Goal: Task Accomplishment & Management: Use online tool/utility

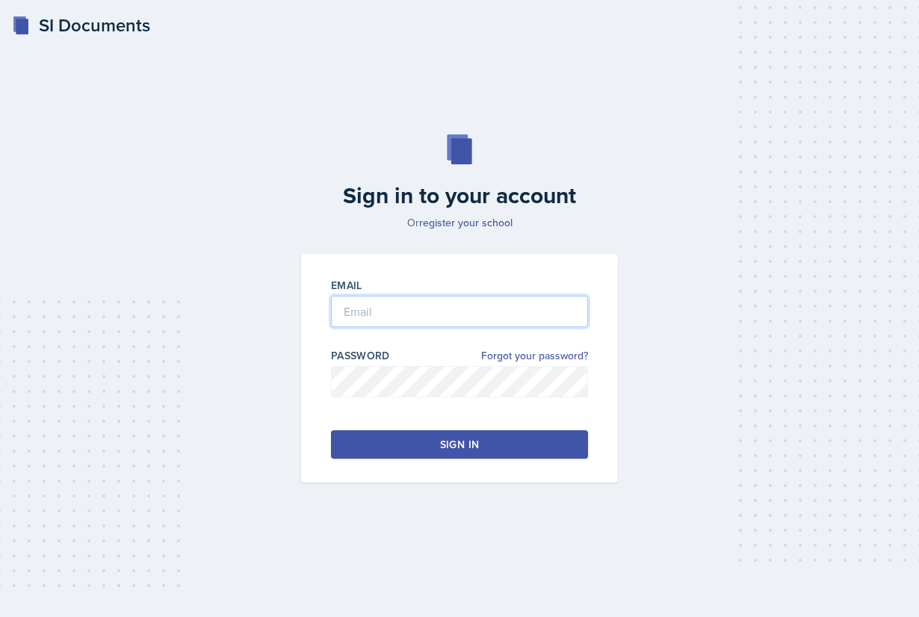
click at [403, 299] on input "email" at bounding box center [459, 311] width 257 height 31
click at [383, 315] on input "[EMAIL_ADDRESS][DOMAIN_NAME]" at bounding box center [459, 311] width 257 height 31
click at [490, 311] on input "[EMAIL_ADDRESS][DOMAIN_NAME]" at bounding box center [459, 311] width 257 height 31
type input "[EMAIL_ADDRESS][DOMAIN_NAME]"
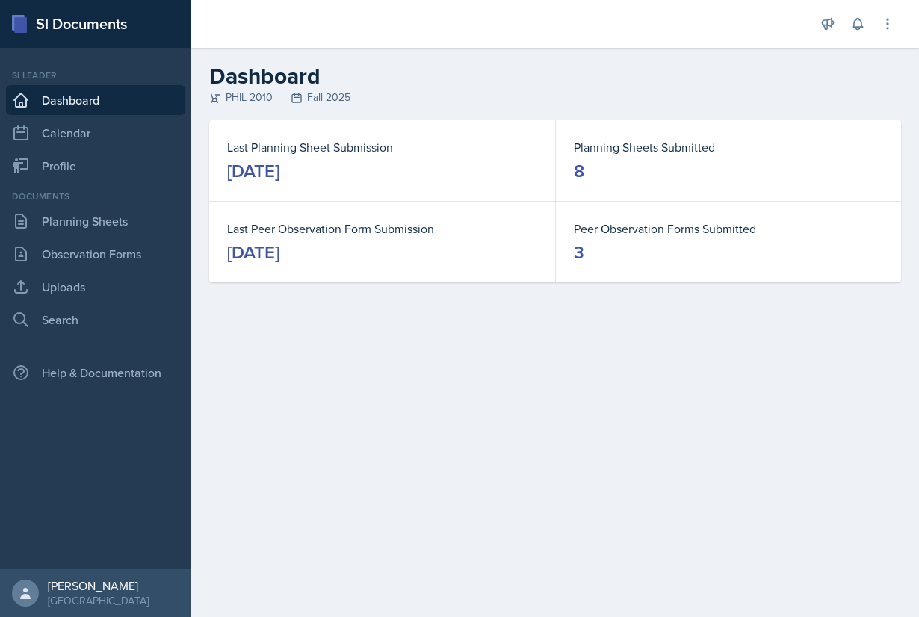
click at [279, 170] on div "[DATE]" at bounding box center [253, 171] width 52 height 24
click at [279, 164] on div "[DATE]" at bounding box center [253, 171] width 52 height 24
click at [279, 162] on div "[DATE]" at bounding box center [253, 171] width 52 height 24
click at [102, 227] on link "Planning Sheets" at bounding box center [95, 221] width 179 height 30
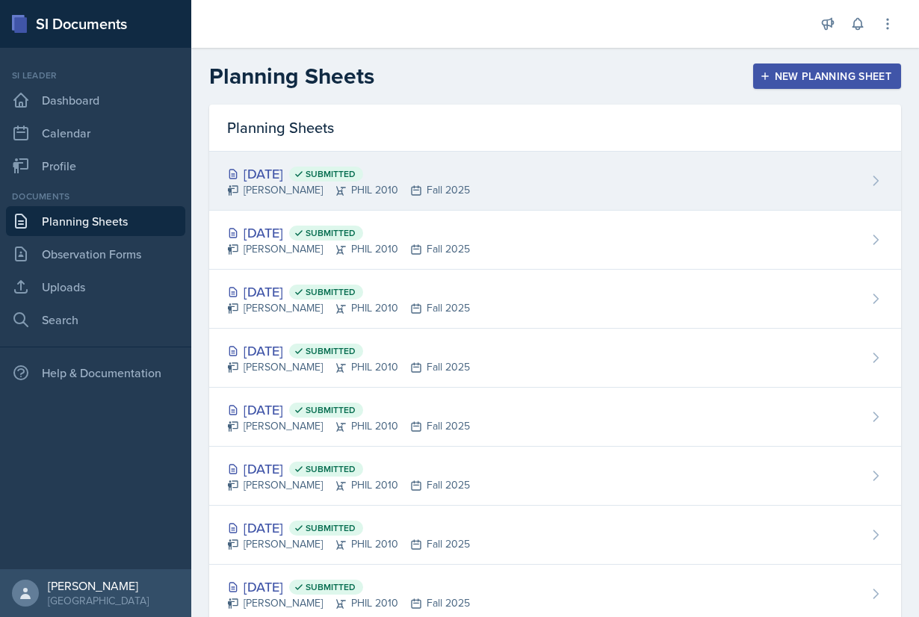
click at [313, 179] on div "[DATE] Submitted" at bounding box center [348, 174] width 243 height 20
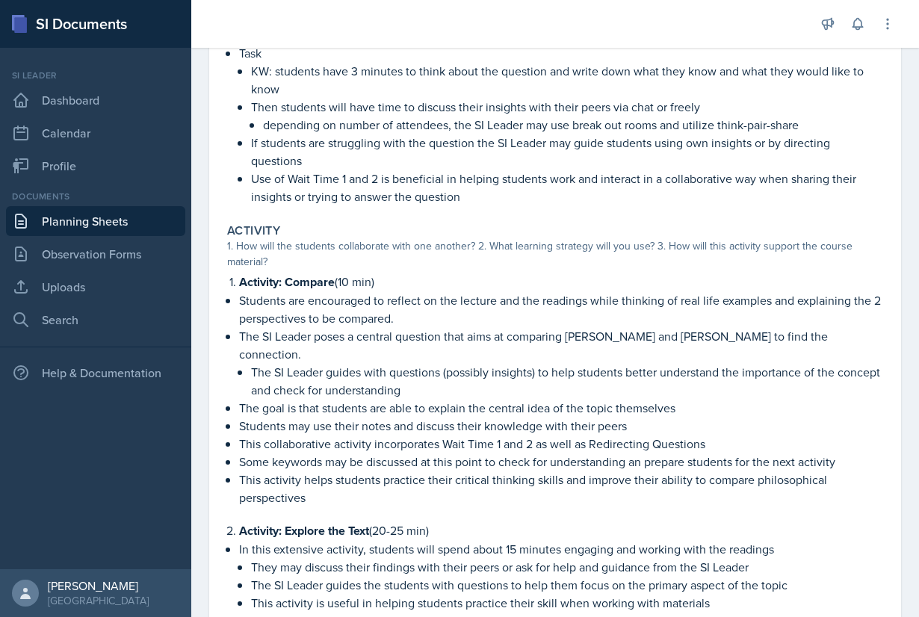
scroll to position [271, 0]
